Goal: Task Accomplishment & Management: Use online tool/utility

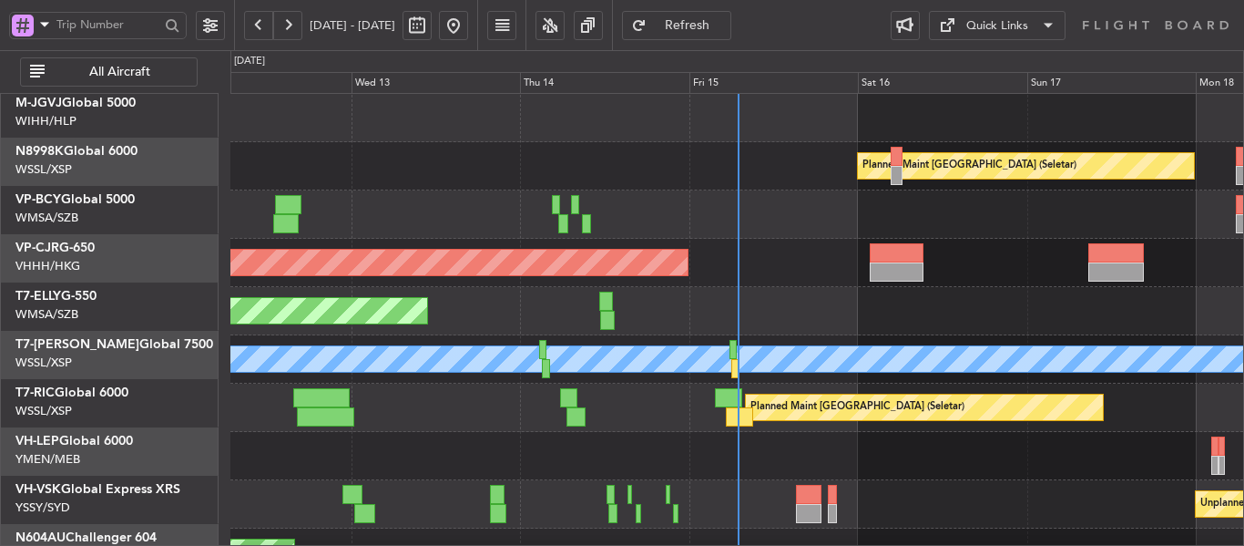
click at [827, 432] on div at bounding box center [736, 456] width 1013 height 48
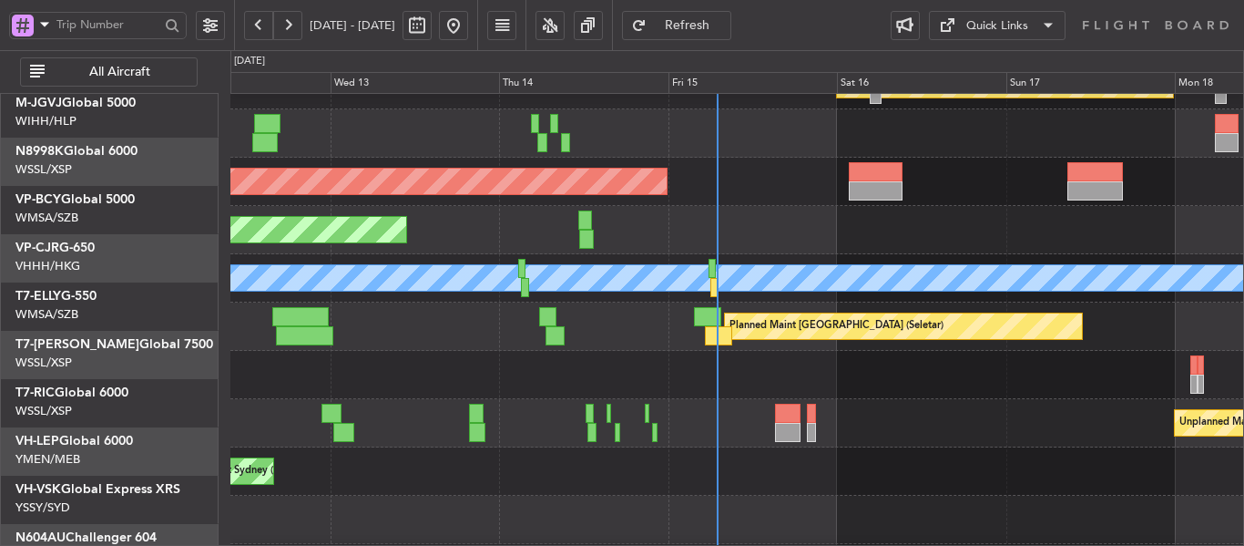
scroll to position [81, 0]
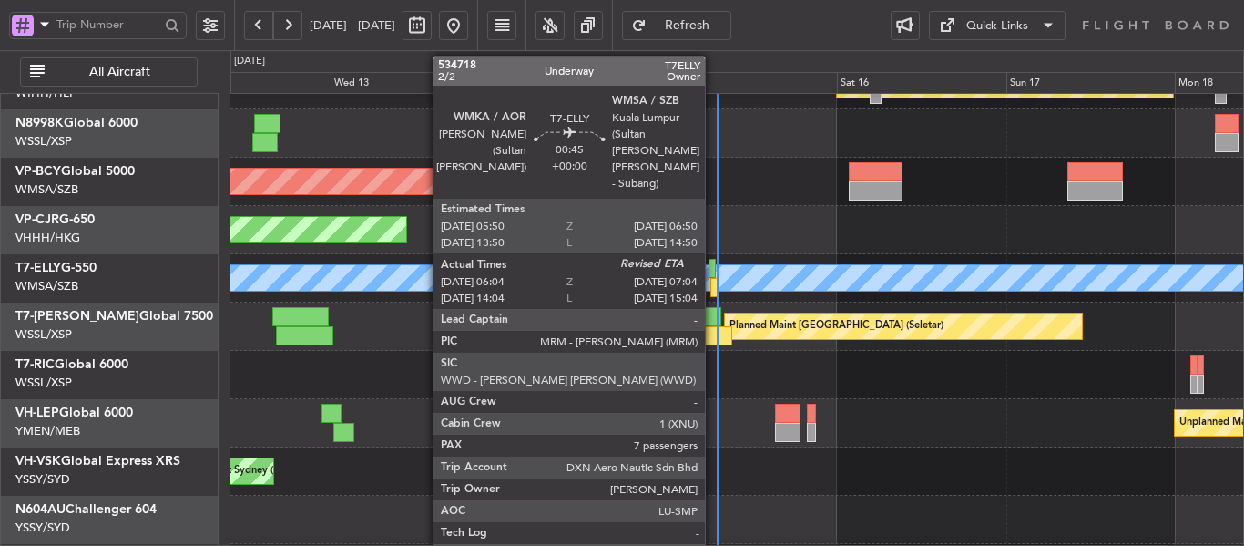
click at [712, 278] on div at bounding box center [713, 287] width 7 height 19
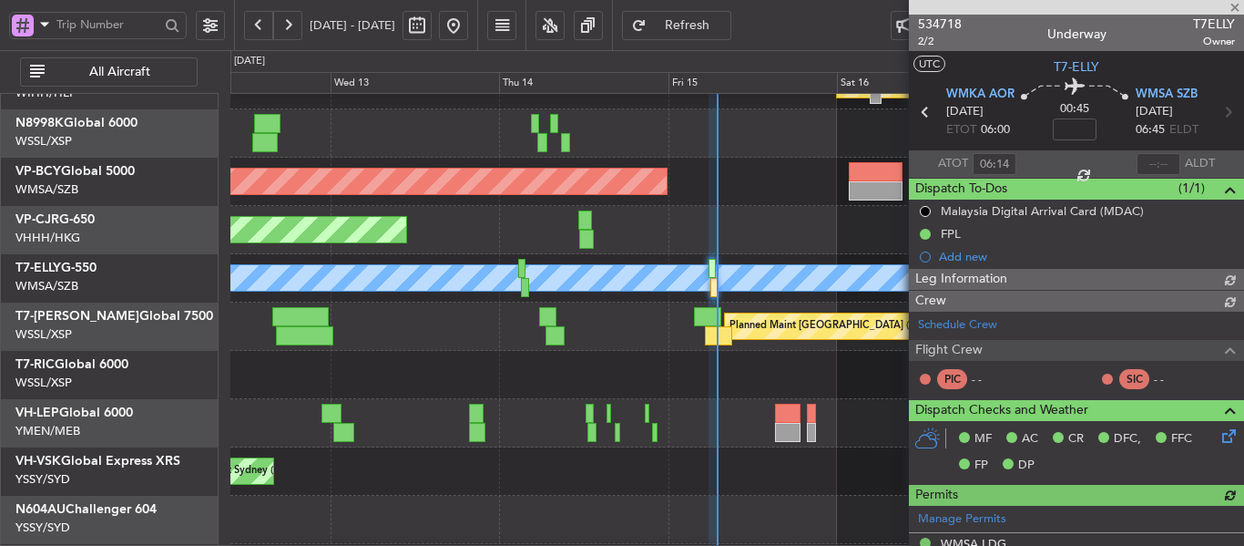
type input "[PERSON_NAME] (EYU)"
type input "F0290"
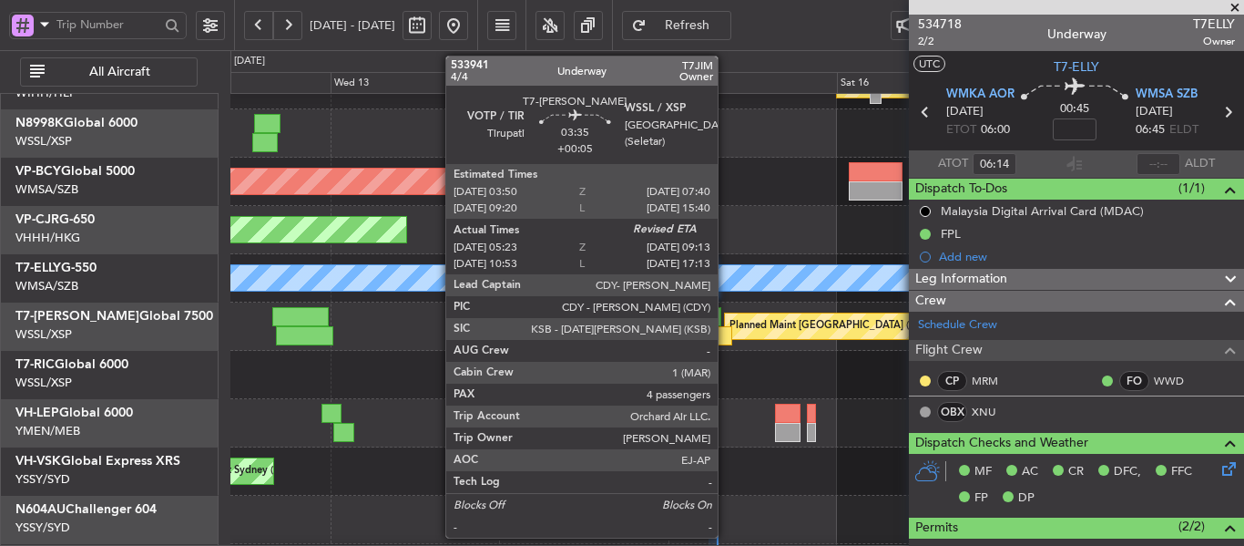
click at [724, 334] on div at bounding box center [718, 335] width 27 height 19
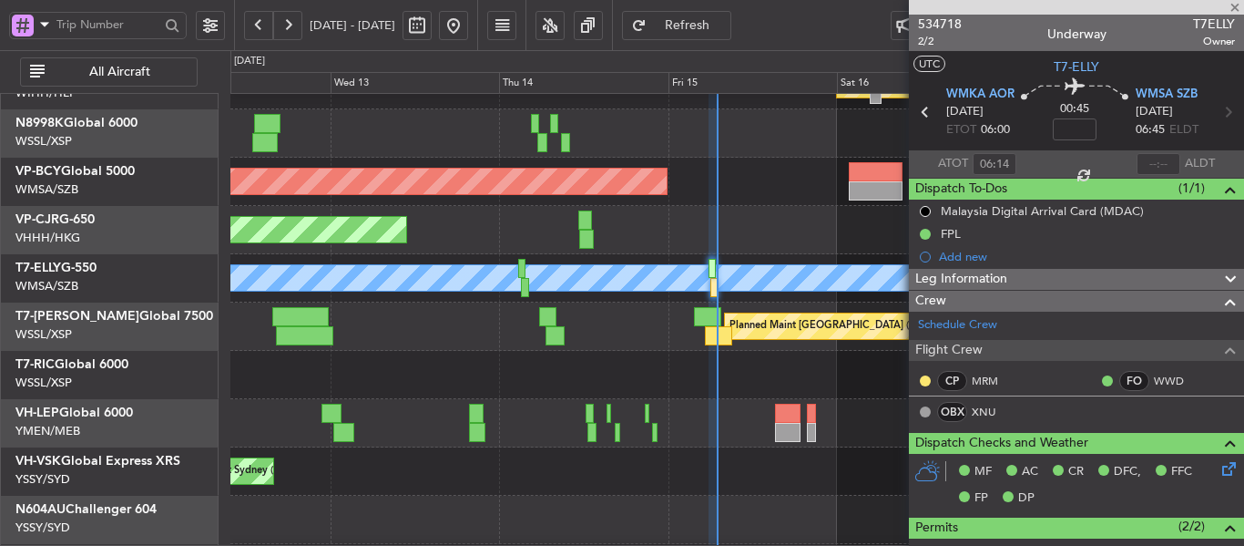
type input "+00:05"
type input "05:33"
type input "4"
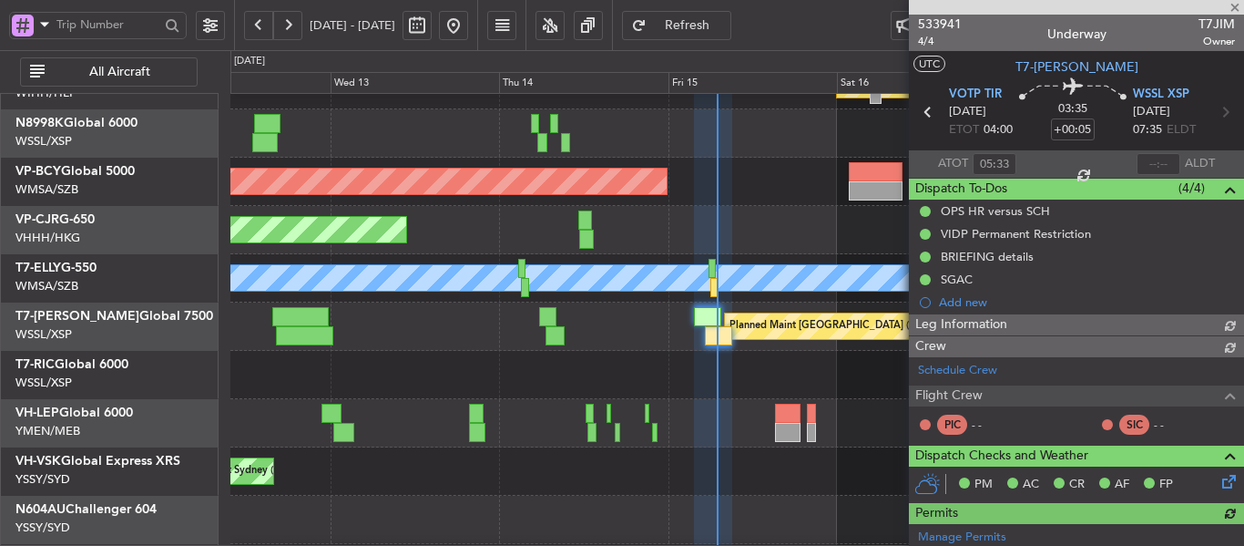
type input "[PERSON_NAME] (EYU)"
type input "F0250"
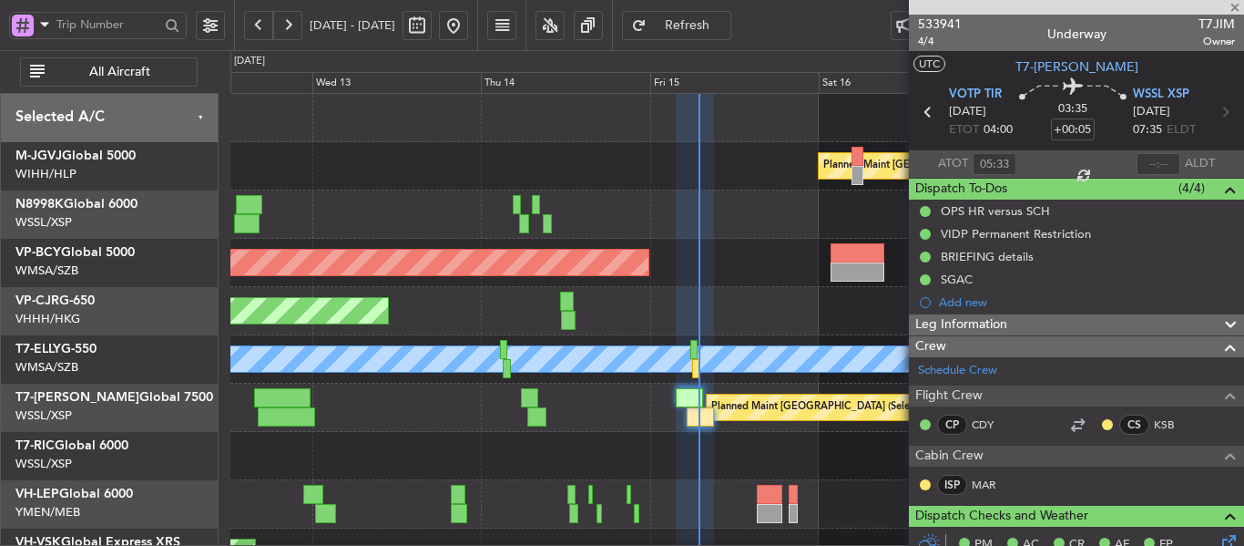
click at [750, 312] on div "Planned Maint [GEOGRAPHIC_DATA] ([GEOGRAPHIC_DATA] Intl)" at bounding box center [736, 311] width 1013 height 48
click at [1237, 8] on span at bounding box center [1235, 8] width 18 height 16
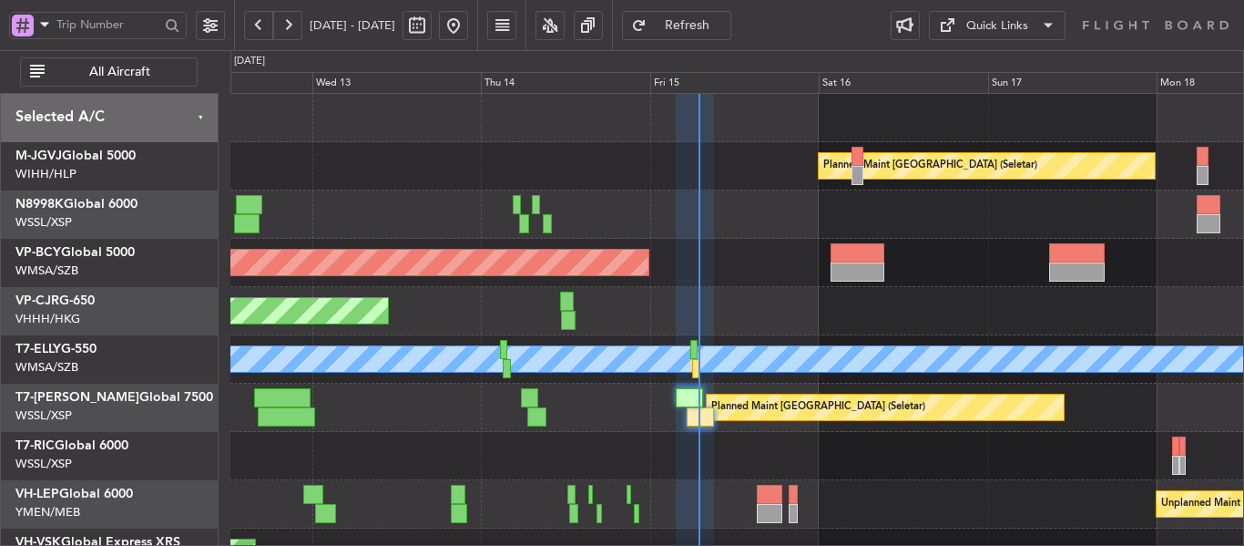
type input "0"
